Goal: Information Seeking & Learning: Learn about a topic

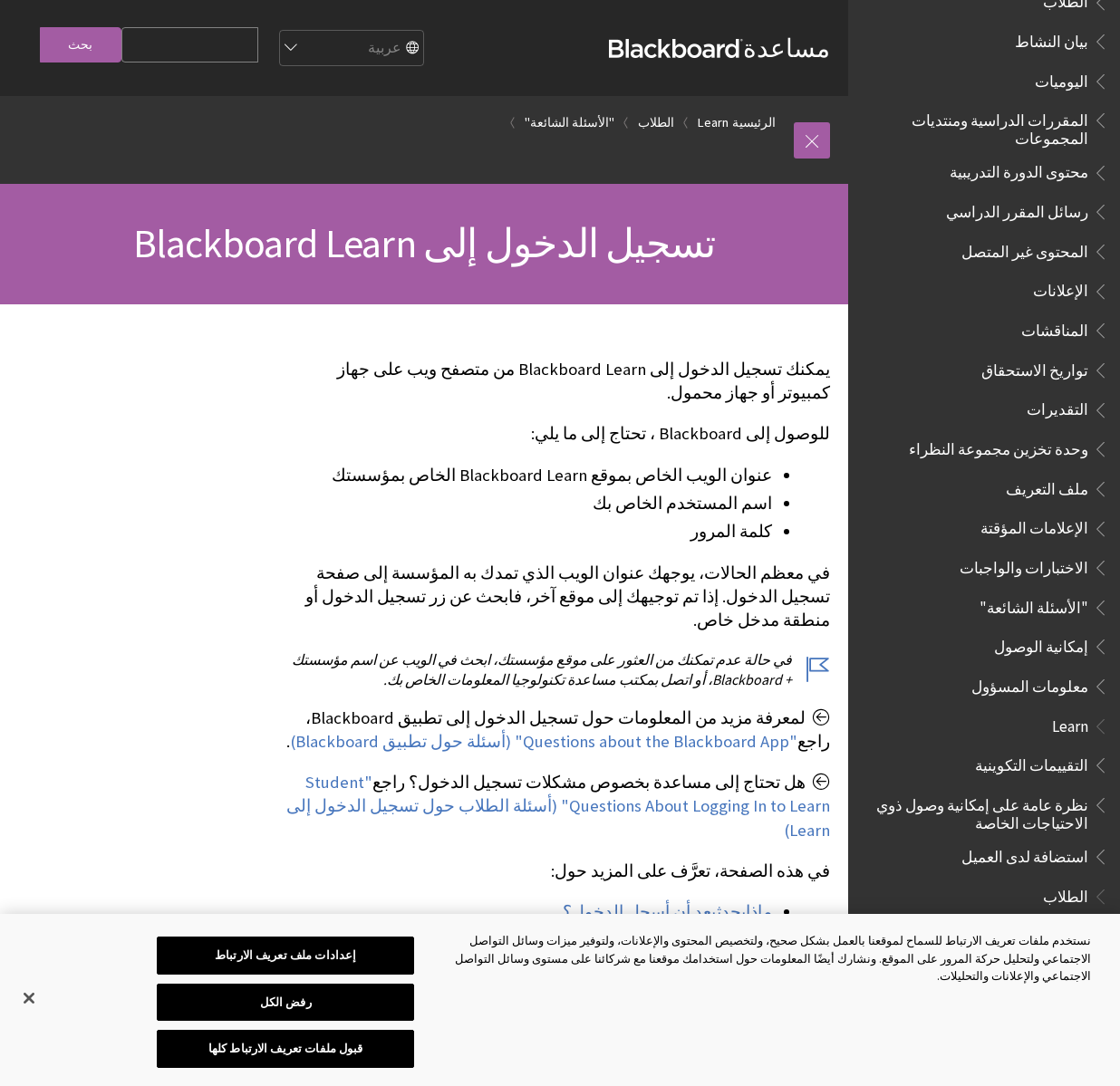
scroll to position [543, 0]
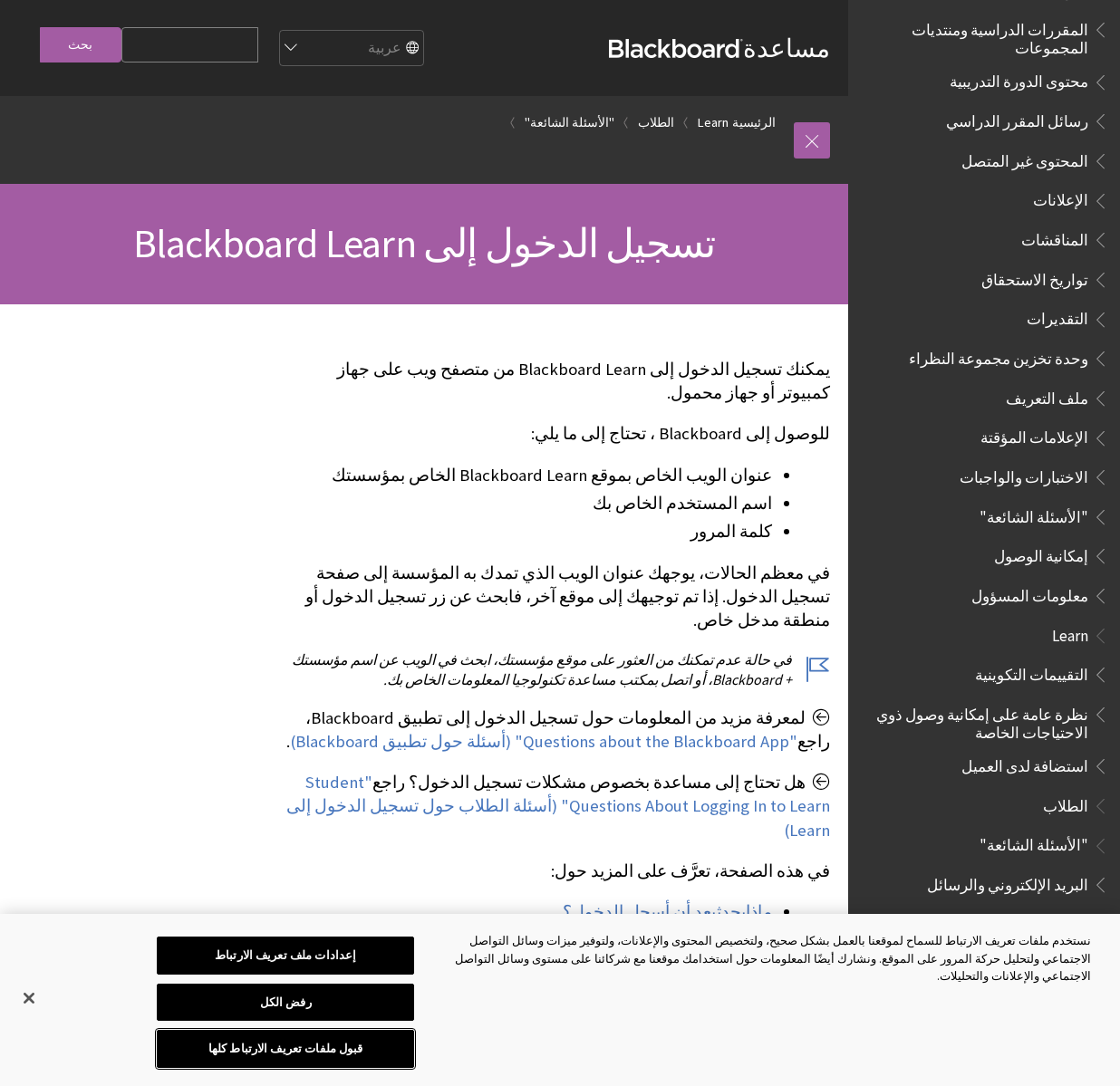
click at [365, 1053] on button "قبول ملفات تعريف الارتباط كلها" at bounding box center [285, 1049] width 257 height 38
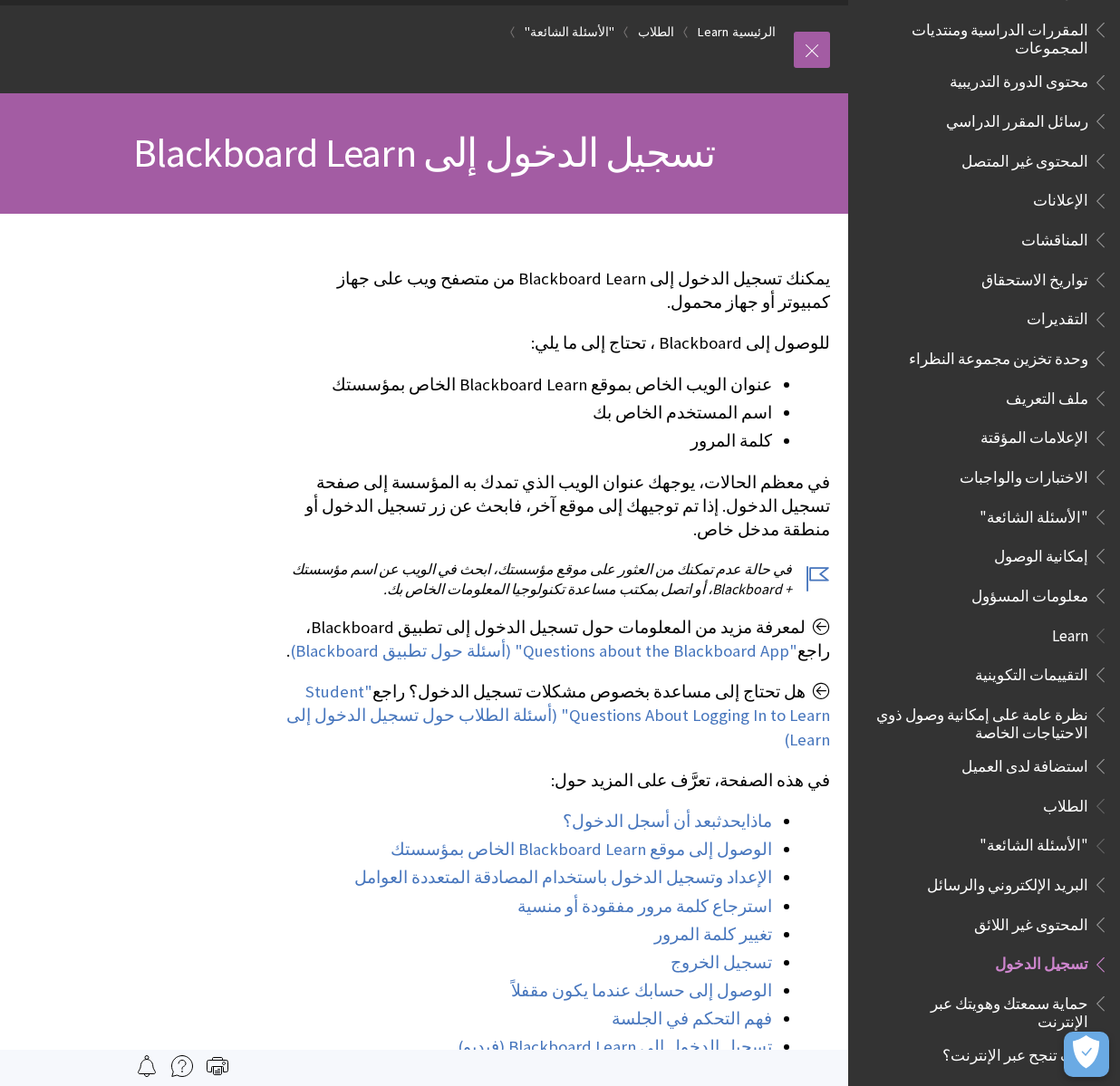
scroll to position [0, 0]
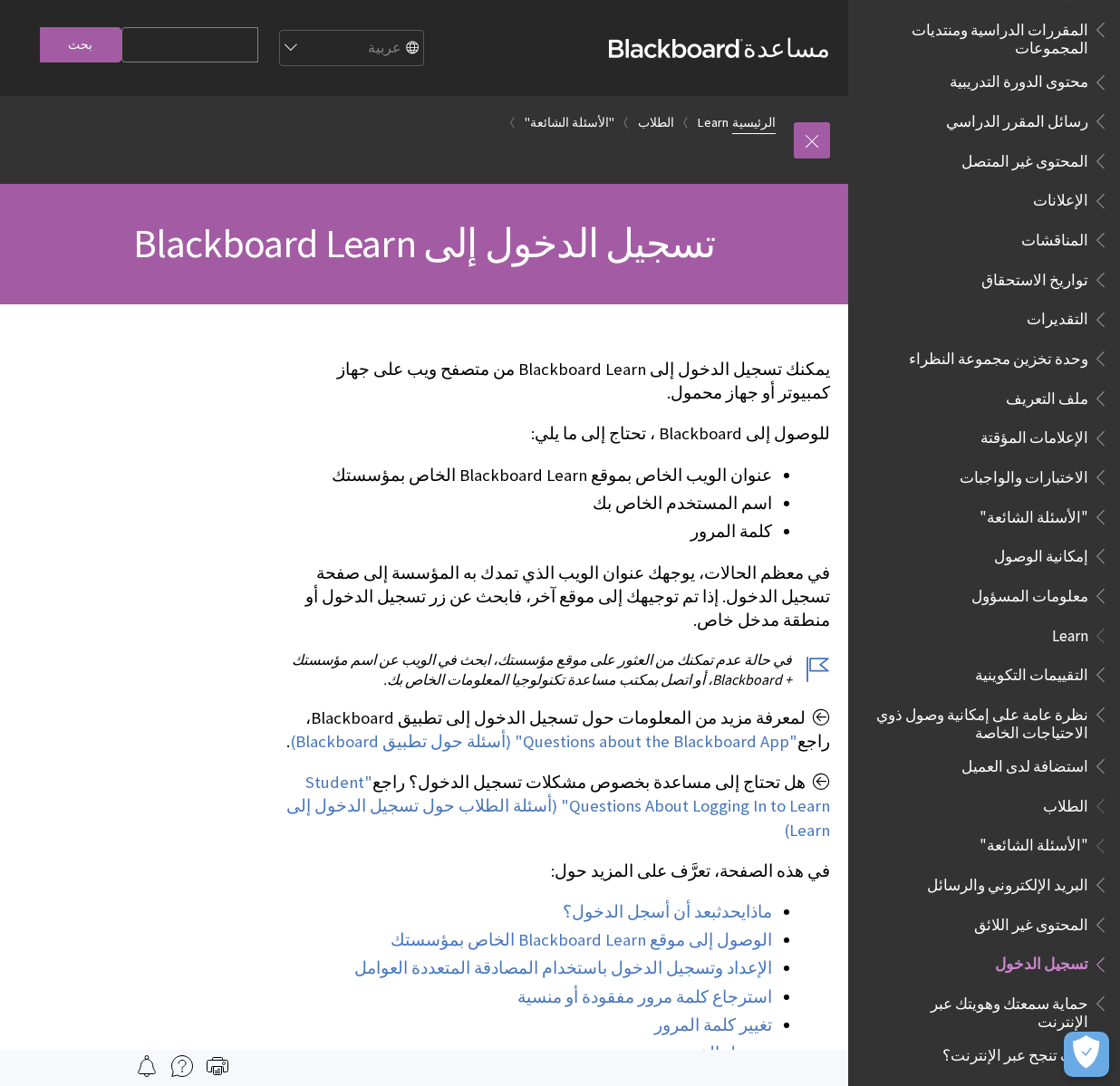
click at [749, 123] on link "الرئيسية" at bounding box center [753, 123] width 44 height 22
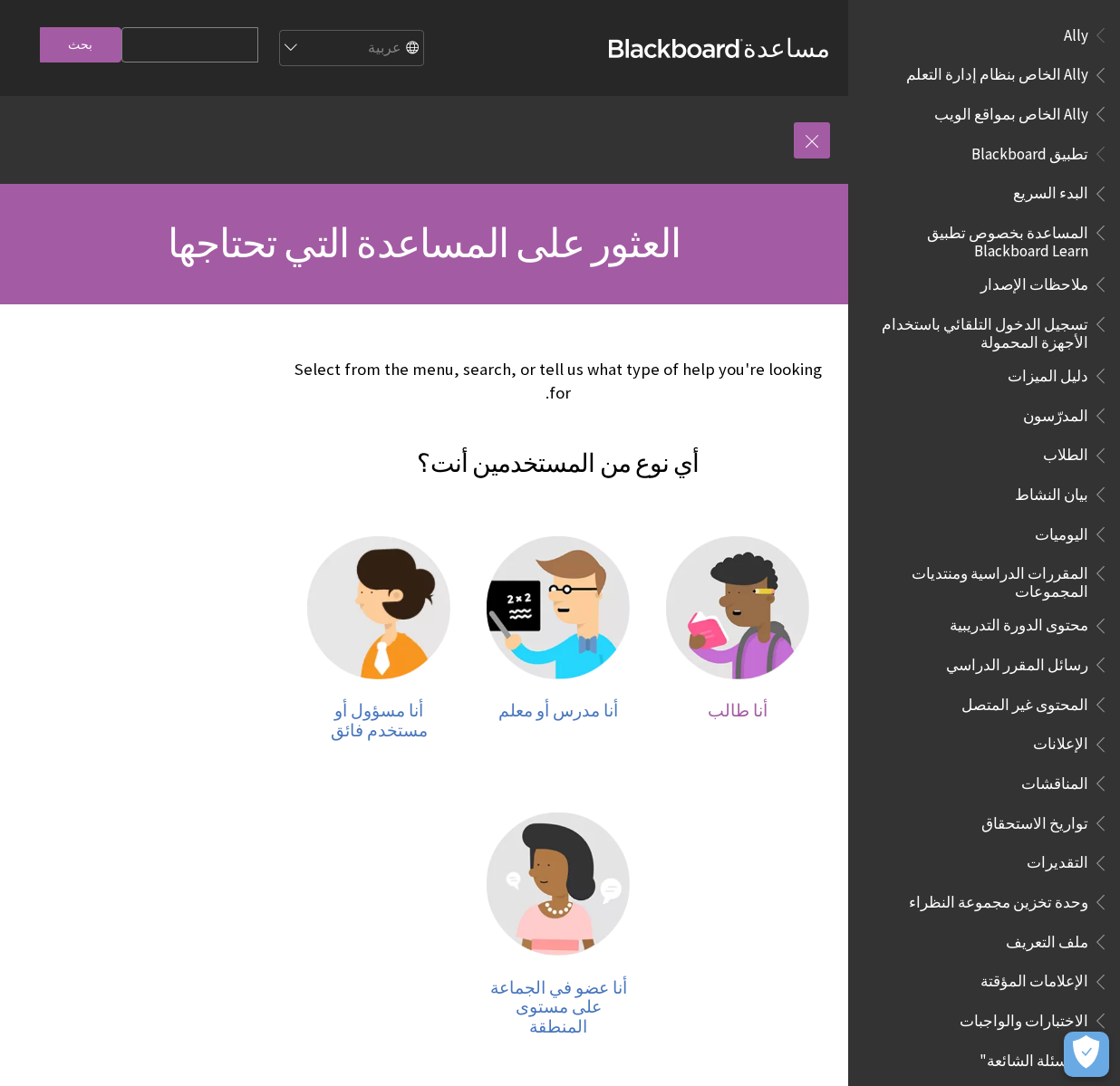
click at [736, 700] on span "أنا طالب" at bounding box center [737, 711] width 59 height 20
click at [733, 700] on span "أنا طالب" at bounding box center [737, 711] width 59 height 20
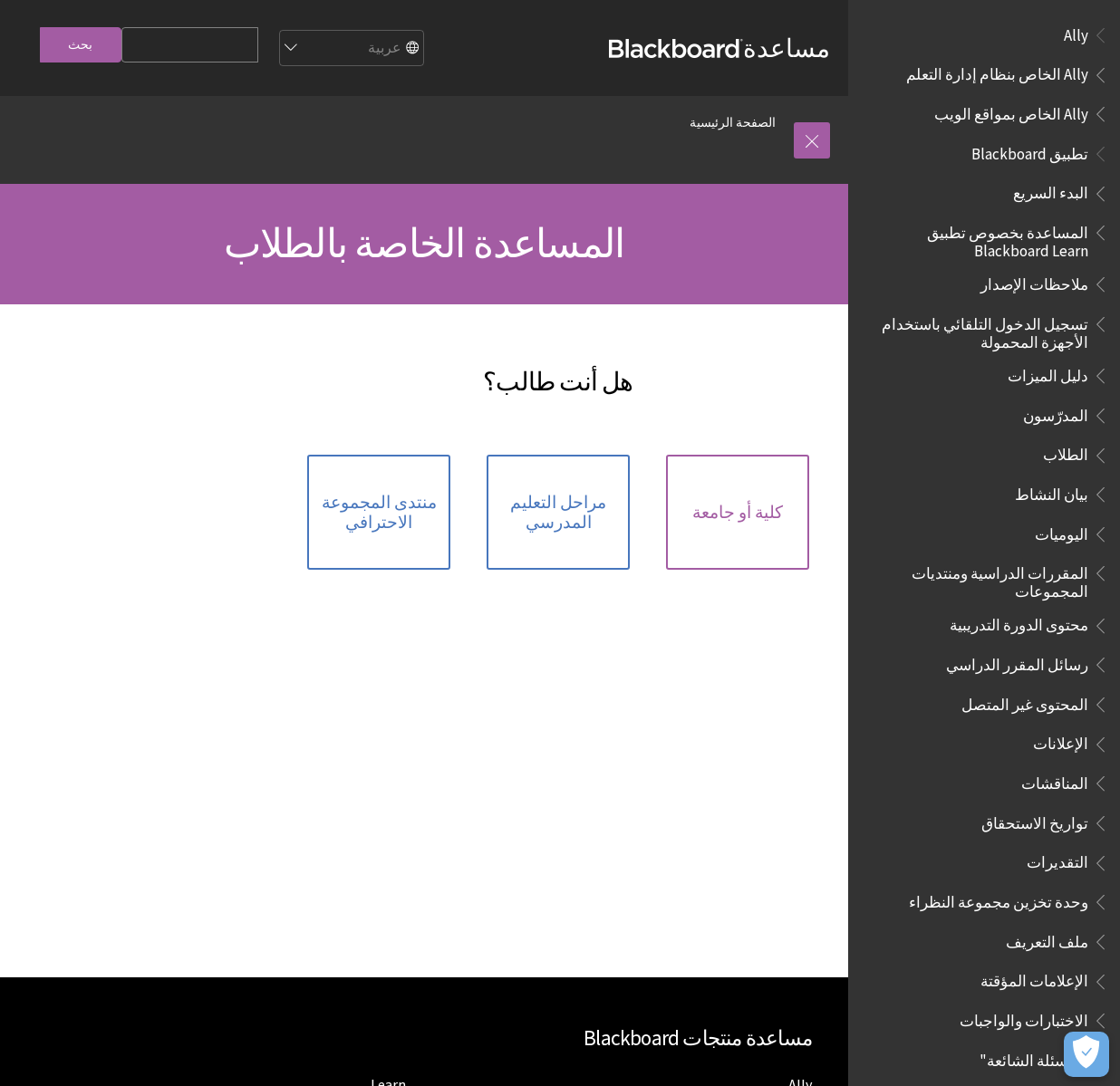
click at [807, 519] on link "كلية أو جامعة" at bounding box center [737, 513] width 143 height 115
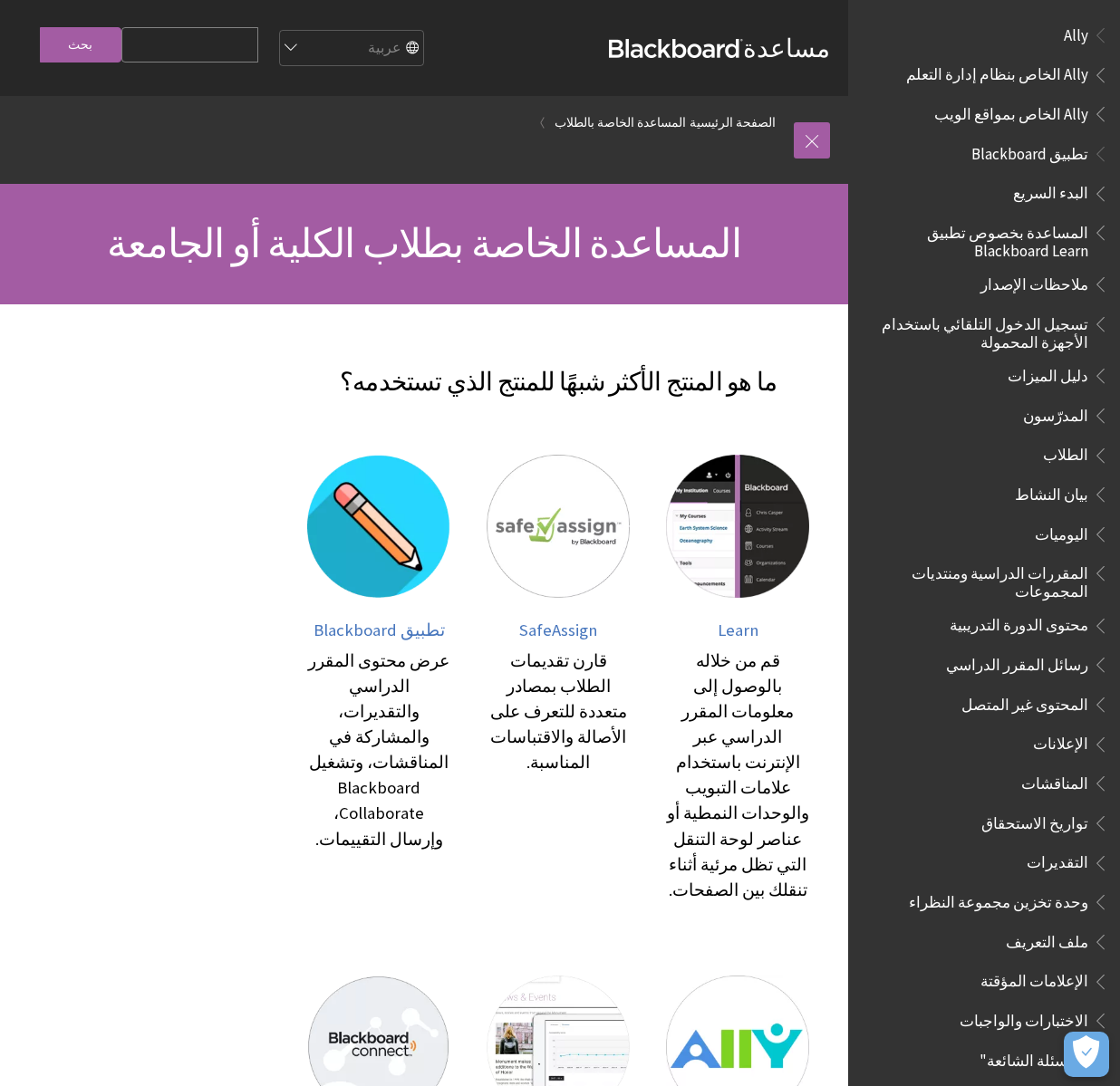
scroll to position [91, 0]
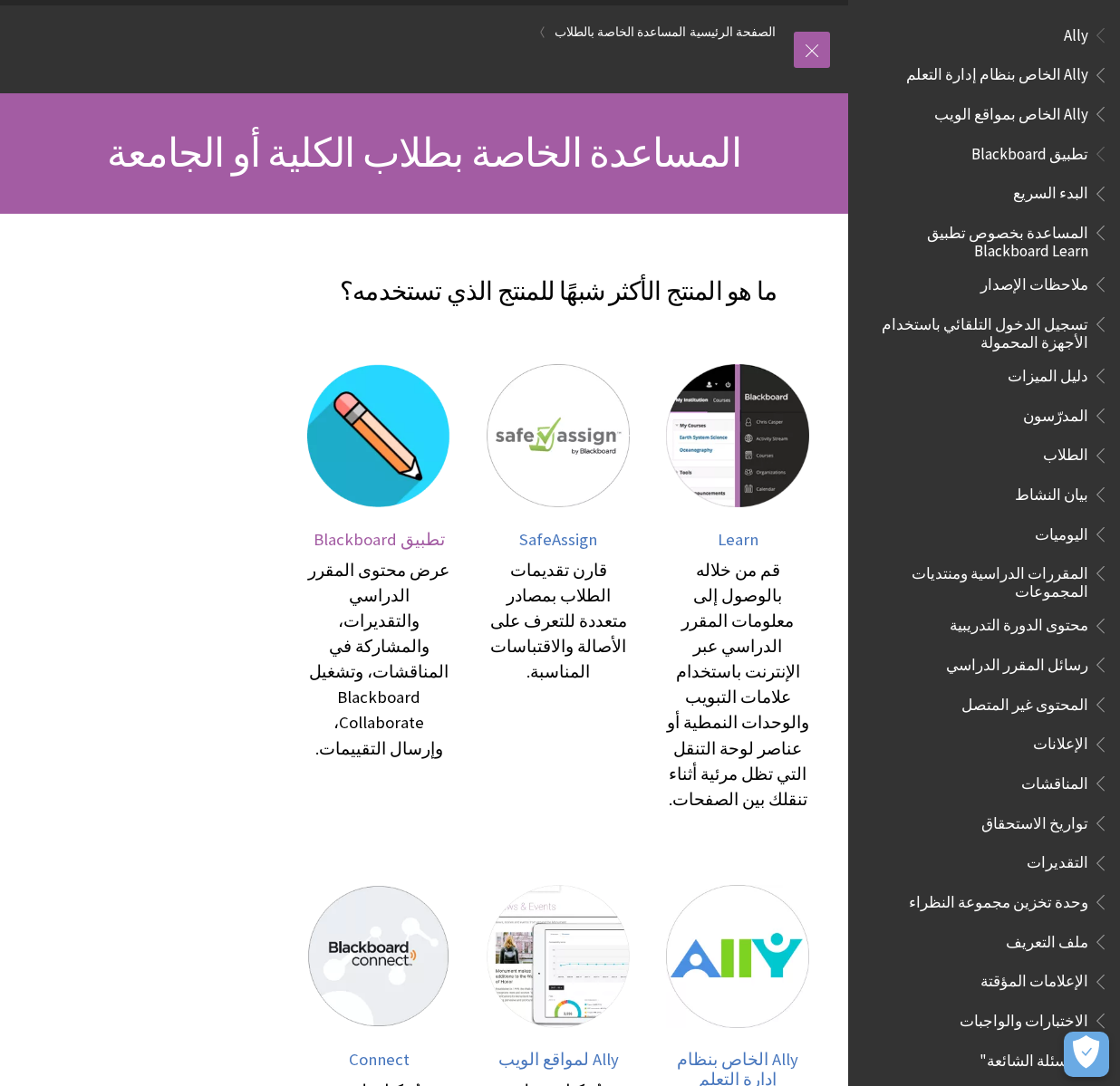
click at [406, 539] on span "تطبيق Blackboard" at bounding box center [378, 540] width 131 height 20
